Goal: Complete application form

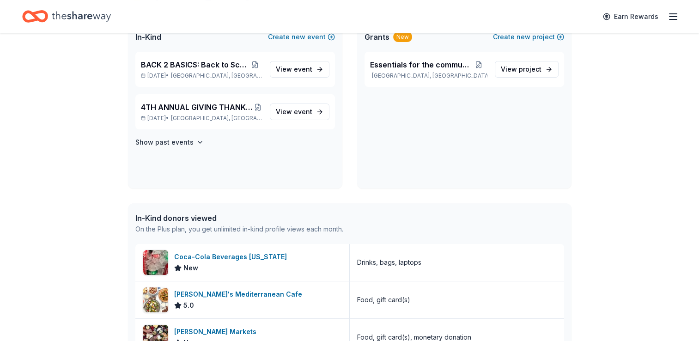
scroll to position [84, 0]
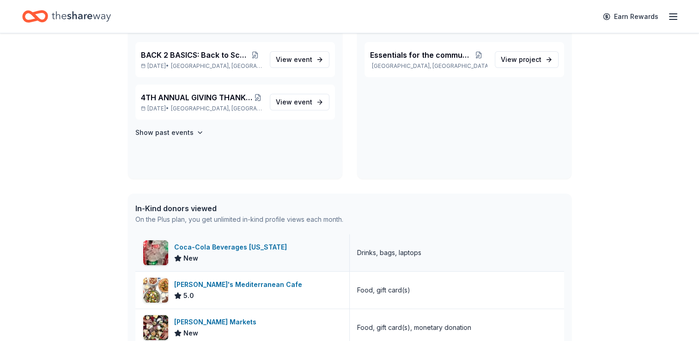
click at [215, 248] on div "Coca-Cola Beverages [US_STATE]" at bounding box center [232, 246] width 116 height 11
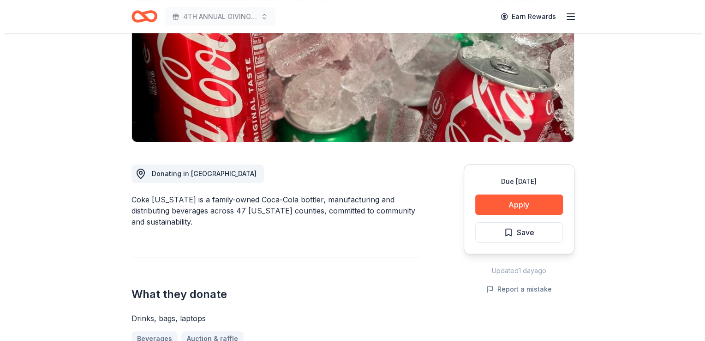
scroll to position [185, 0]
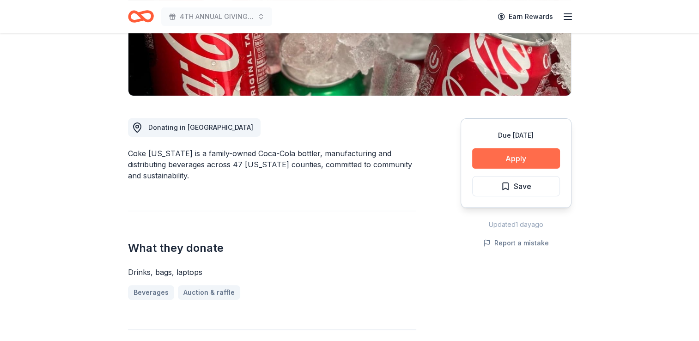
click at [506, 159] on button "Apply" at bounding box center [516, 158] width 88 height 20
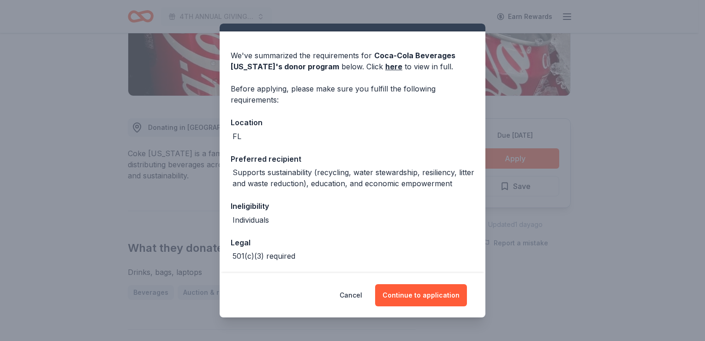
scroll to position [0, 0]
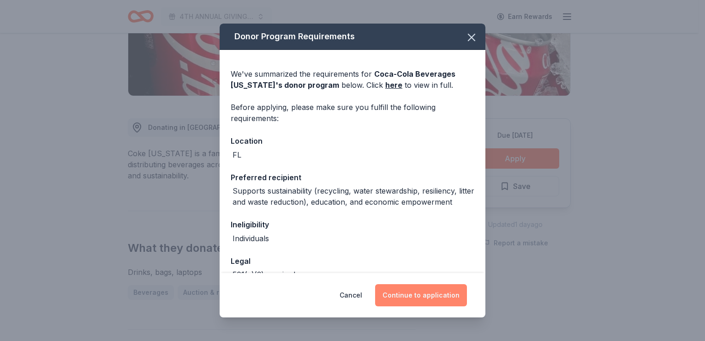
click at [425, 295] on button "Continue to application" at bounding box center [421, 295] width 92 height 22
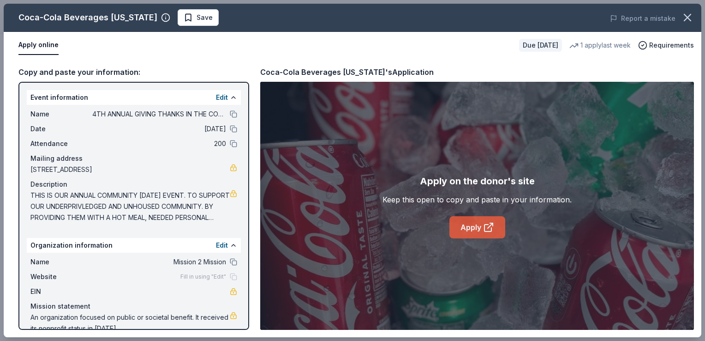
click at [470, 228] on link "Apply" at bounding box center [478, 227] width 56 height 22
